Goal: Task Accomplishment & Management: Use online tool/utility

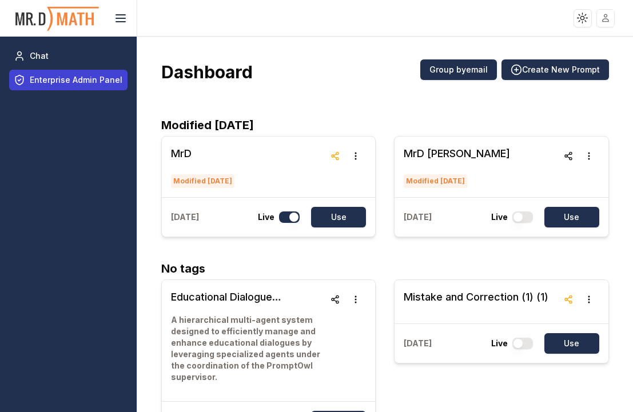
click at [73, 80] on span "Enterprise Admin Panel" at bounding box center [76, 79] width 93 height 11
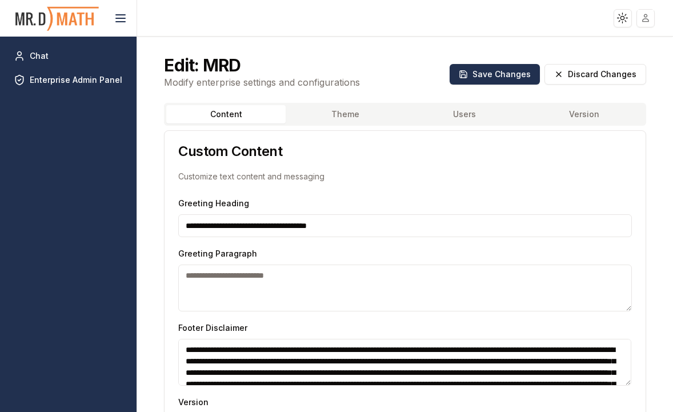
click at [459, 117] on button "Users" at bounding box center [464, 114] width 119 height 18
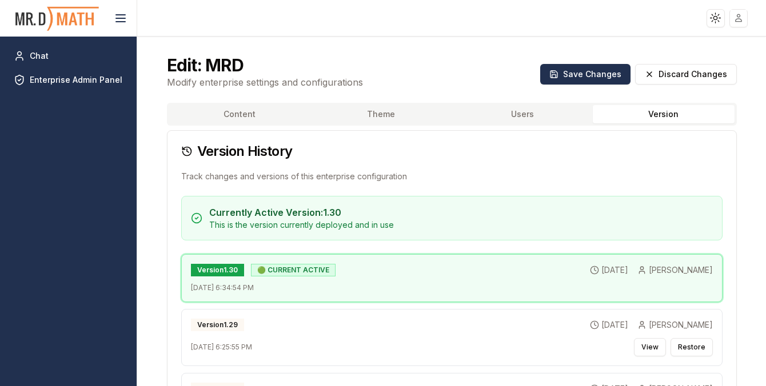
click at [632, 113] on button "Version" at bounding box center [663, 114] width 141 height 18
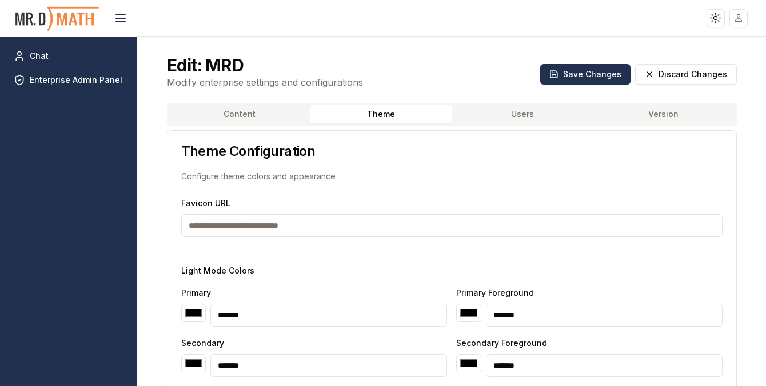
click at [390, 109] on button "Theme" at bounding box center [380, 114] width 141 height 18
click at [273, 115] on button "Content" at bounding box center [239, 114] width 141 height 18
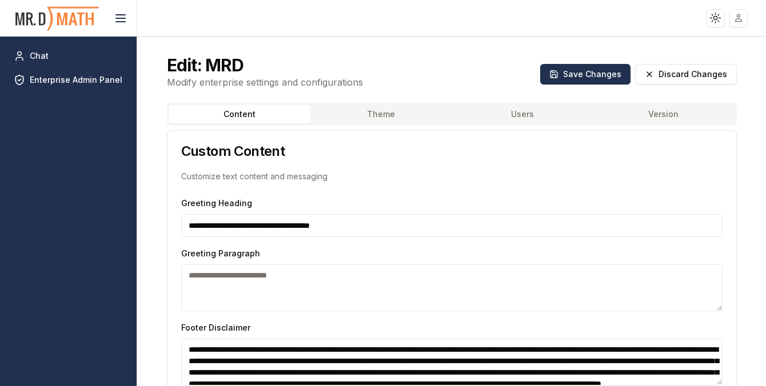
click at [532, 114] on button "Users" at bounding box center [521, 114] width 141 height 18
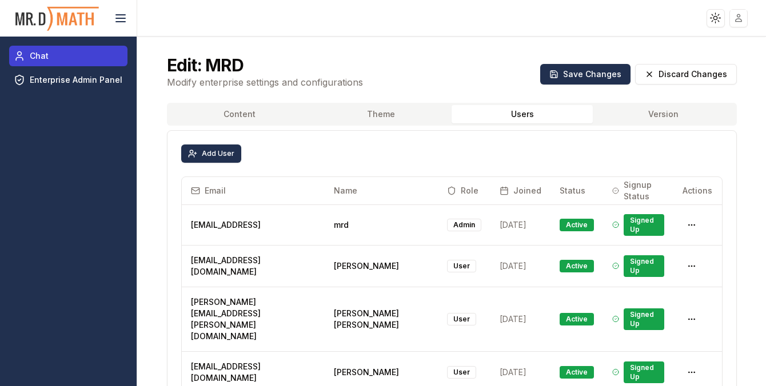
click at [69, 53] on link "Chat" at bounding box center [68, 56] width 118 height 21
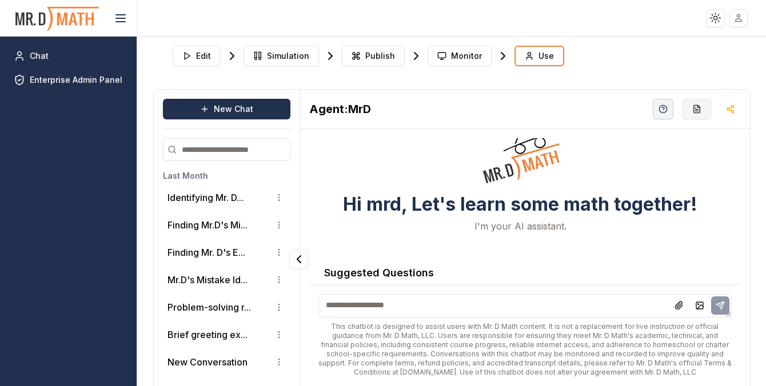
click at [632, 106] on icon "button" at bounding box center [696, 108] width 6 height 7
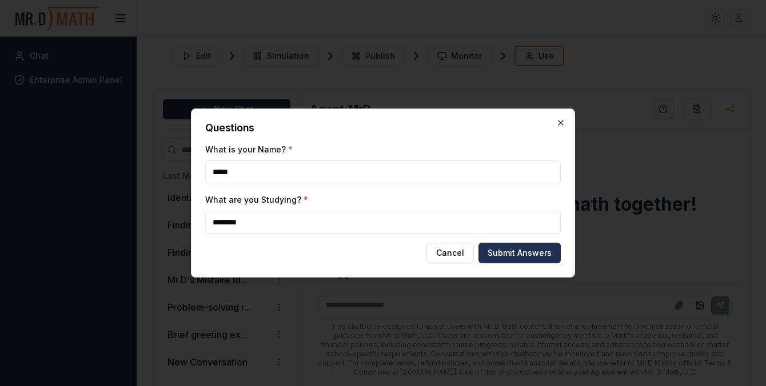
click at [560, 122] on icon "button" at bounding box center [560, 122] width 5 height 5
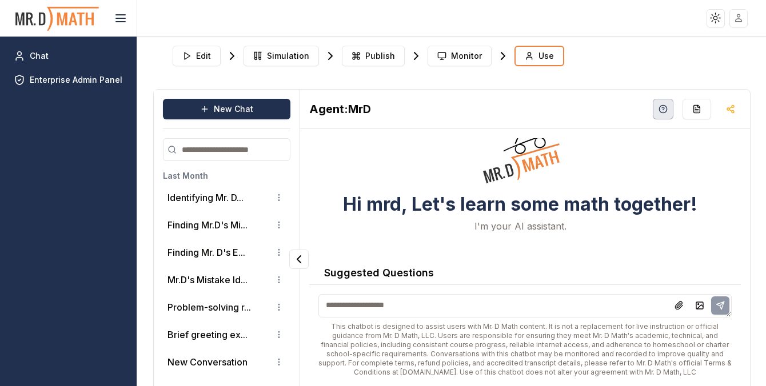
click at [632, 111] on icon "button" at bounding box center [662, 109] width 9 height 9
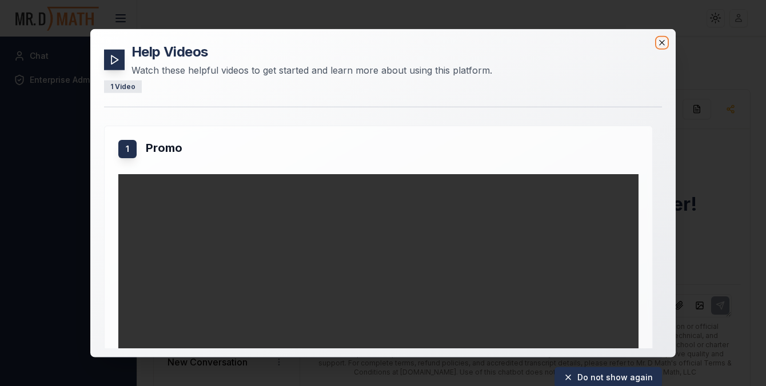
click at [632, 42] on icon "button" at bounding box center [661, 42] width 9 height 9
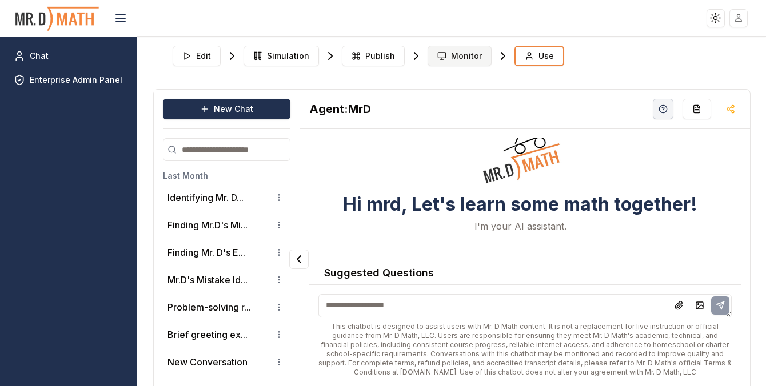
click at [451, 53] on span "Monitor" at bounding box center [466, 55] width 31 height 11
click at [452, 58] on span "Monitor" at bounding box center [466, 55] width 31 height 11
click at [451, 58] on span "Monitor" at bounding box center [466, 55] width 31 height 11
click at [451, 54] on span "Monitor" at bounding box center [466, 55] width 31 height 11
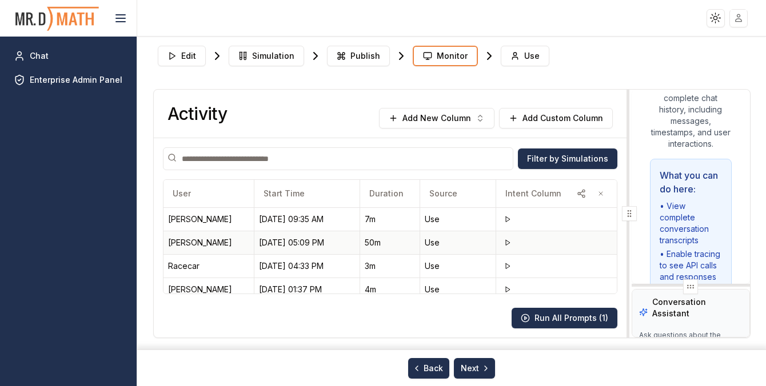
click at [199, 240] on div "[PERSON_NAME]" at bounding box center [208, 242] width 81 height 11
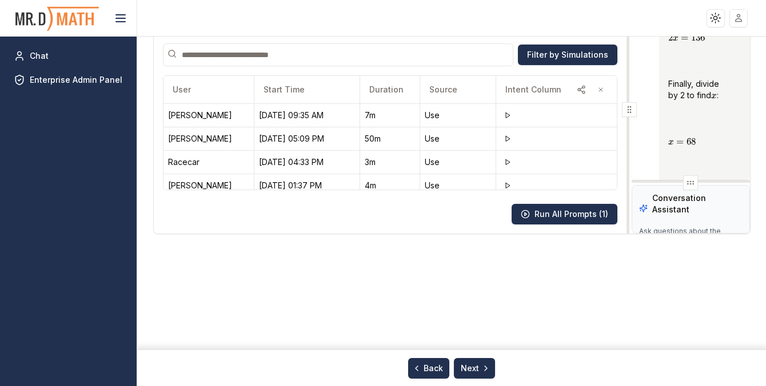
scroll to position [7220, 9]
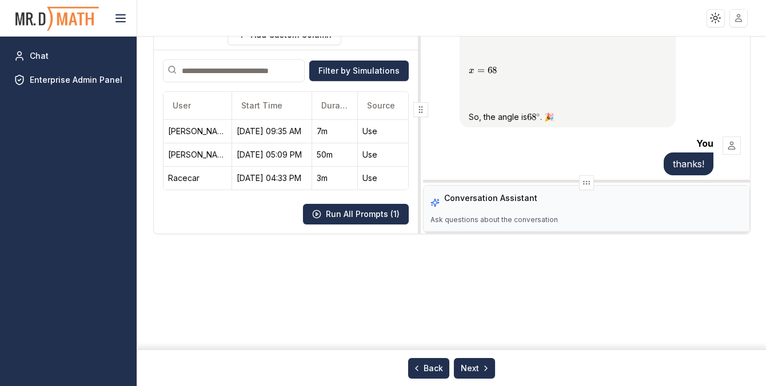
drag, startPoint x: 632, startPoint y: 106, endPoint x: 421, endPoint y: 133, distance: 212.0
click at [421, 133] on div at bounding box center [420, 110] width 5 height 248
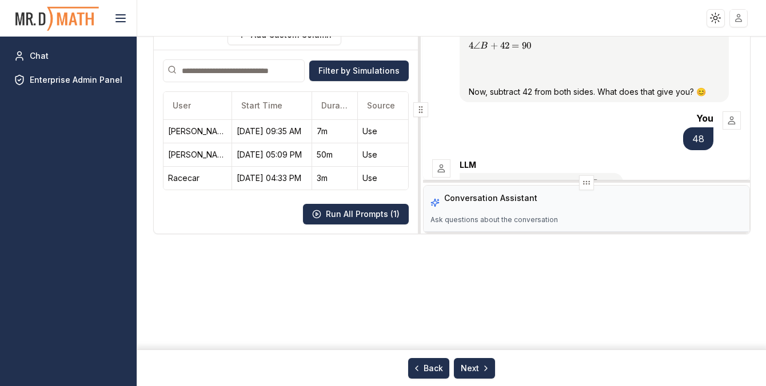
scroll to position [2934, 0]
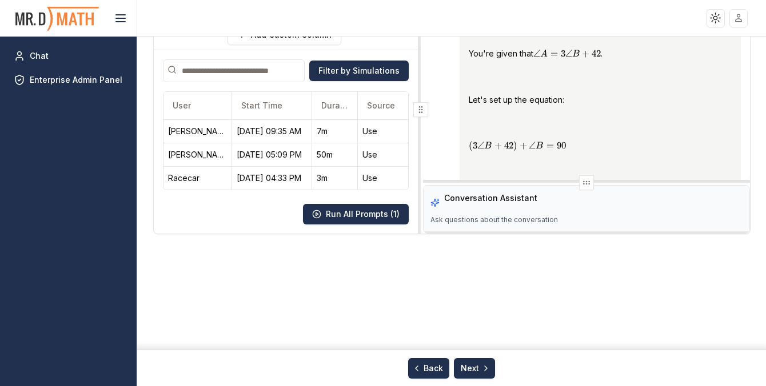
drag, startPoint x: 699, startPoint y: 222, endPoint x: 792, endPoint y: 294, distance: 117.3
click at [632, 294] on html "Toggle theme Toggle user menu Chat Enterprise Admin Panel Edit Simulation Publi…" at bounding box center [383, 193] width 766 height 386
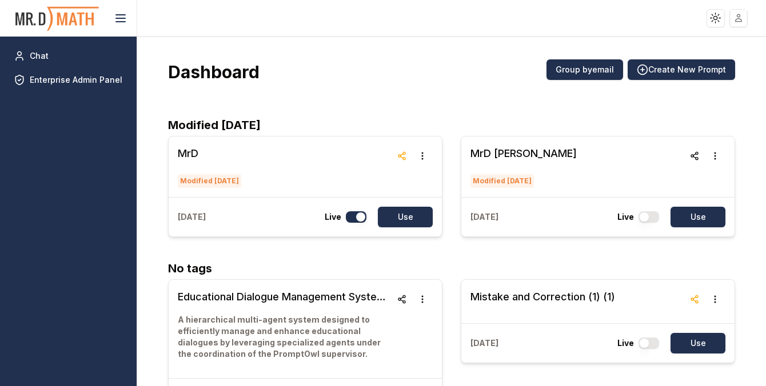
click at [737, 18] on html "Toggle theme Toggle user menu Chat Enterprise Admin Panel Dashboard Group by em…" at bounding box center [383, 193] width 766 height 386
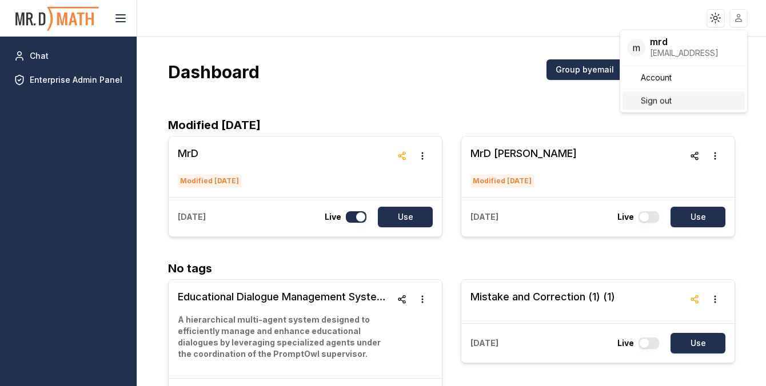
click at [652, 96] on span "Sign out" at bounding box center [656, 100] width 31 height 11
